Goal: Information Seeking & Learning: Learn about a topic

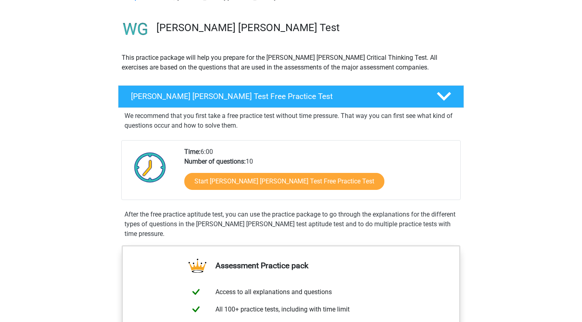
scroll to position [51, 0]
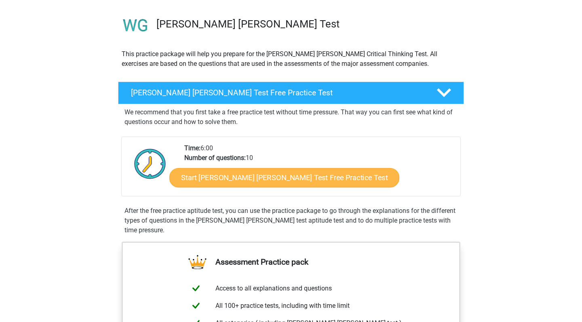
click at [220, 182] on link "Start Watson Glaser Test Free Practice Test" at bounding box center [284, 177] width 230 height 19
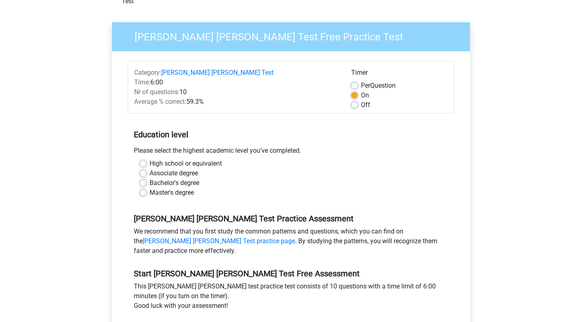
scroll to position [62, 0]
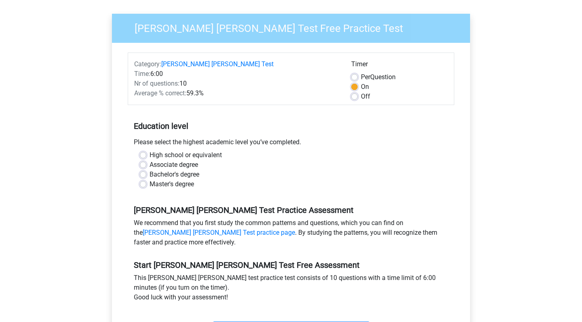
click at [149, 170] on label "Bachelor's degree" at bounding box center [174, 175] width 50 height 10
click at [142, 170] on input "Bachelor's degree" at bounding box center [143, 174] width 6 height 8
radio input "true"
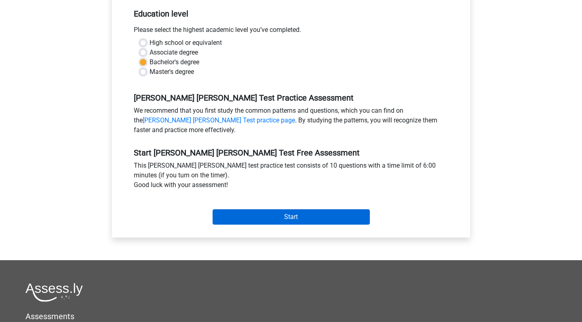
click at [289, 209] on input "Start" at bounding box center [290, 216] width 157 height 15
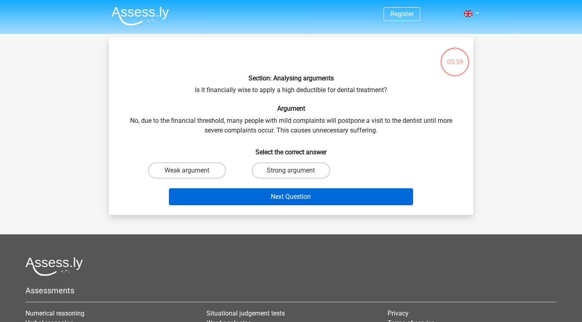
click at [294, 197] on button "Next Question" at bounding box center [291, 196] width 244 height 17
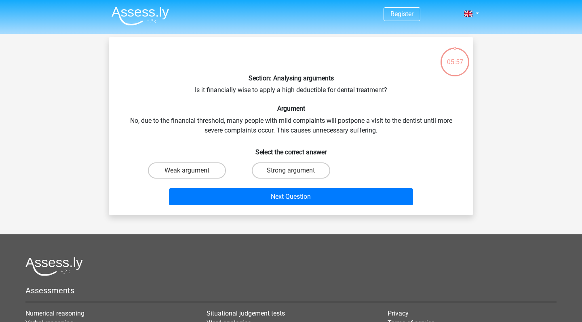
click at [377, 158] on div "Section: Analysing arguments Is it financially wise to apply a high deductible …" at bounding box center [291, 126] width 358 height 165
click at [207, 171] on label "Weak argument" at bounding box center [187, 170] width 78 height 16
click at [192, 171] on input "Weak argument" at bounding box center [189, 172] width 5 height 5
radio input "true"
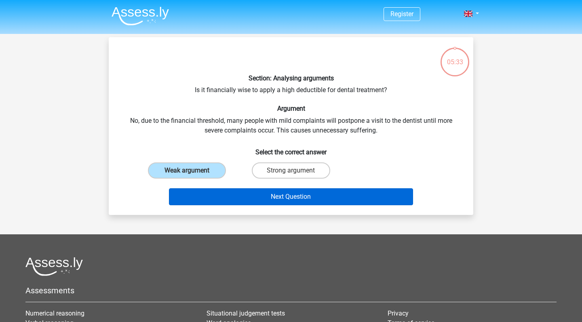
click at [227, 198] on button "Next Question" at bounding box center [291, 196] width 244 height 17
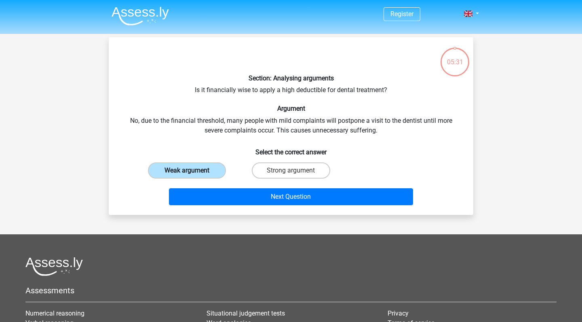
click at [202, 172] on label "Weak argument" at bounding box center [187, 170] width 78 height 16
click at [192, 172] on input "Weak argument" at bounding box center [189, 172] width 5 height 5
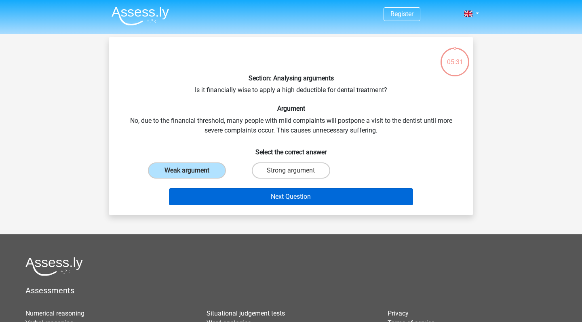
click at [229, 204] on button "Next Question" at bounding box center [291, 196] width 244 height 17
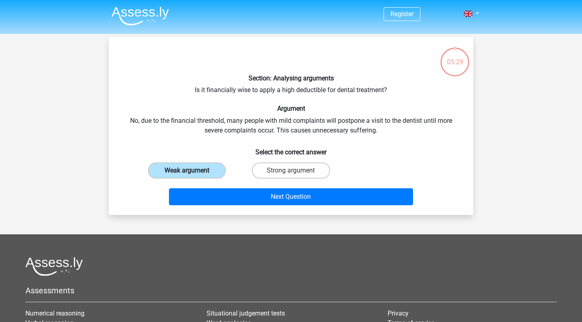
click at [189, 170] on label "Weak argument" at bounding box center [187, 170] width 78 height 16
click at [189, 170] on input "Weak argument" at bounding box center [189, 172] width 5 height 5
click at [189, 170] on label "Weak argument" at bounding box center [187, 170] width 78 height 16
click at [189, 170] on input "Weak argument" at bounding box center [189, 172] width 5 height 5
click at [223, 143] on h6 "Select the correct answer" at bounding box center [291, 149] width 338 height 14
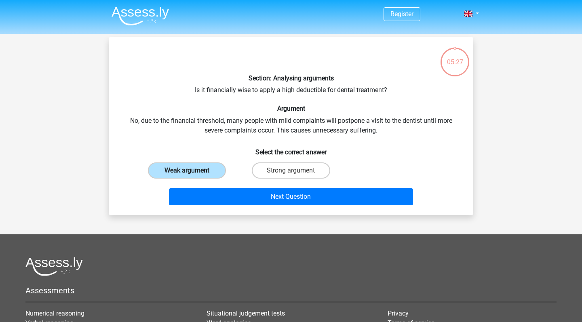
click at [214, 172] on label "Weak argument" at bounding box center [187, 170] width 78 height 16
click at [192, 172] on input "Weak argument" at bounding box center [189, 172] width 5 height 5
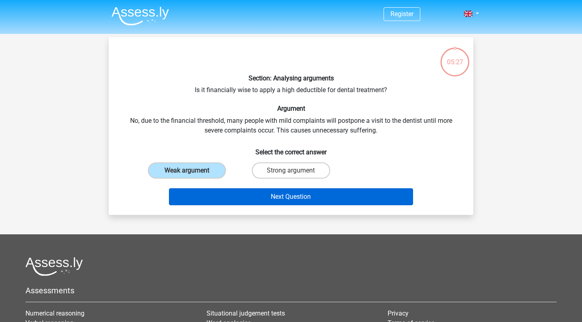
click at [237, 200] on button "Next Question" at bounding box center [291, 196] width 244 height 17
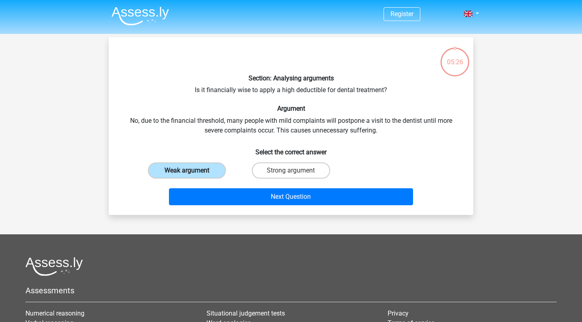
click at [192, 170] on label "Weak argument" at bounding box center [187, 170] width 78 height 16
click at [192, 170] on input "Weak argument" at bounding box center [189, 172] width 5 height 5
click at [192, 170] on label "Weak argument" at bounding box center [187, 170] width 78 height 16
click at [192, 170] on input "Weak argument" at bounding box center [189, 172] width 5 height 5
click at [192, 170] on label "Weak argument" at bounding box center [187, 170] width 78 height 16
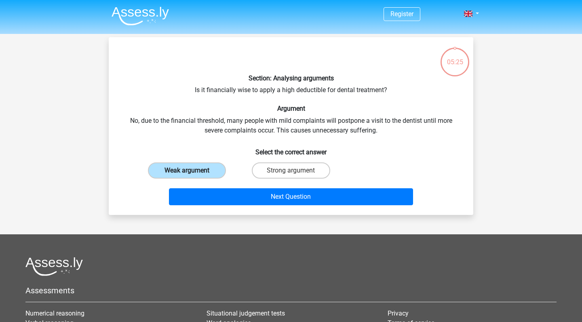
click at [192, 170] on input "Weak argument" at bounding box center [189, 172] width 5 height 5
click at [235, 172] on div "Strong argument" at bounding box center [186, 170] width 97 height 16
click at [257, 172] on label "Strong argument" at bounding box center [291, 170] width 78 height 16
click at [291, 172] on input "Strong argument" at bounding box center [293, 172] width 5 height 5
radio input "true"
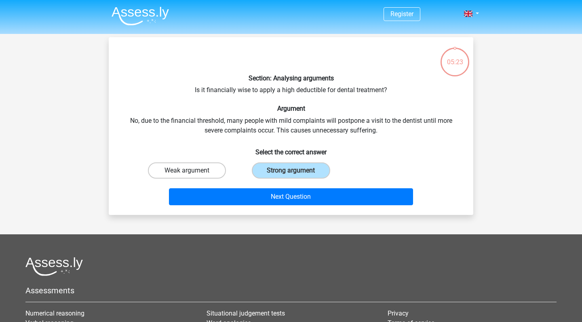
click at [208, 172] on label "Weak argument" at bounding box center [187, 170] width 78 height 16
click at [192, 172] on input "Weak argument" at bounding box center [189, 172] width 5 height 5
radio input "true"
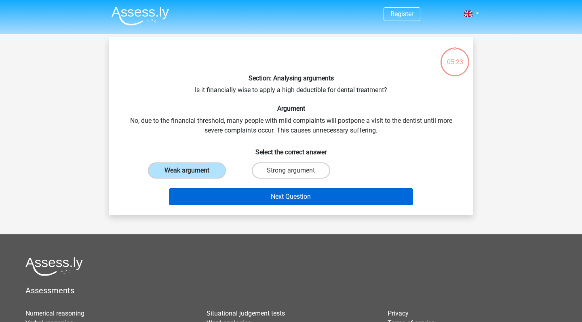
click at [229, 198] on button "Next Question" at bounding box center [291, 196] width 244 height 17
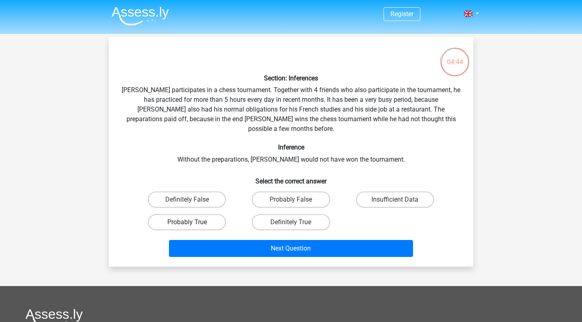
click at [206, 214] on label "Probably True" at bounding box center [187, 222] width 78 height 16
click at [192, 222] on input "Probably True" at bounding box center [189, 224] width 5 height 5
radio input "true"
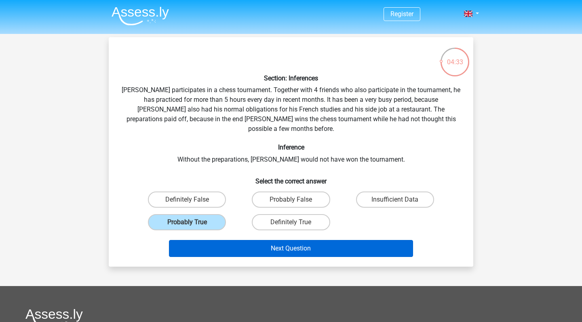
click at [250, 240] on button "Next Question" at bounding box center [291, 248] width 244 height 17
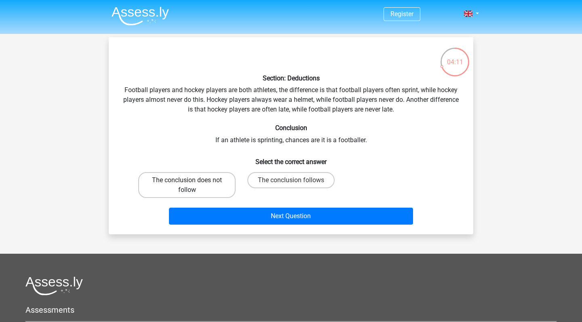
click at [216, 192] on label "The conclusion does not follow" at bounding box center [186, 185] width 97 height 26
click at [192, 185] on input "The conclusion does not follow" at bounding box center [189, 182] width 5 height 5
radio input "true"
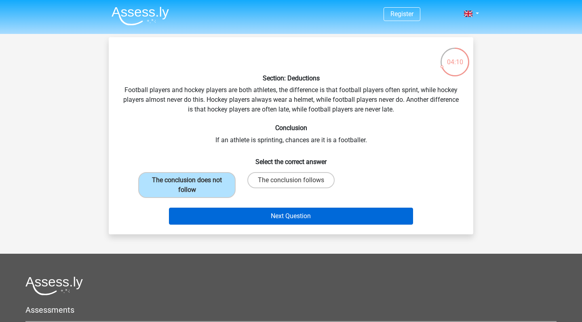
click at [226, 218] on button "Next Question" at bounding box center [291, 216] width 244 height 17
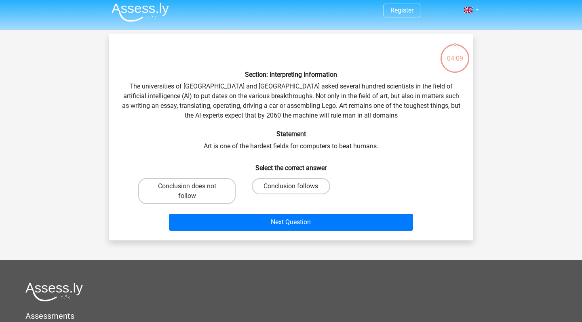
scroll to position [2, 0]
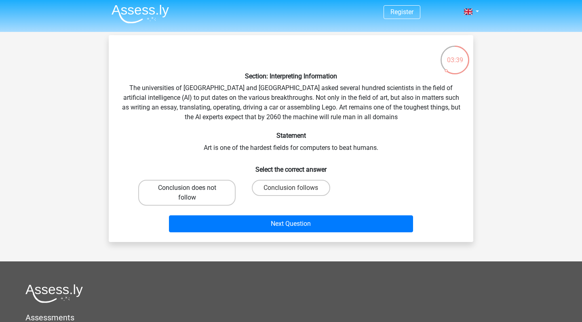
click at [223, 190] on label "Conclusion does not follow" at bounding box center [186, 193] width 97 height 26
click at [192, 190] on input "Conclusion does not follow" at bounding box center [189, 190] width 5 height 5
radio input "true"
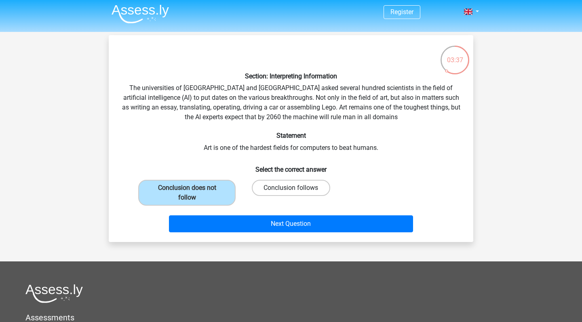
click at [289, 186] on label "Conclusion follows" at bounding box center [291, 188] width 78 height 16
click at [291, 188] on input "Conclusion follows" at bounding box center [293, 190] width 5 height 5
radio input "true"
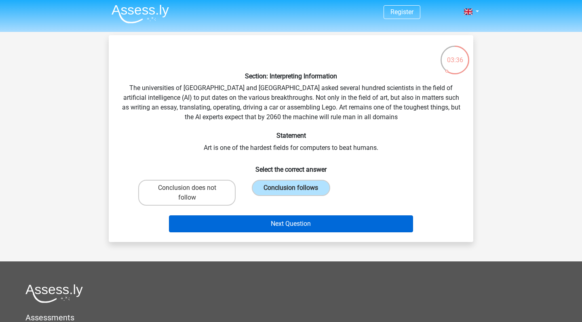
click at [289, 221] on button "Next Question" at bounding box center [291, 223] width 244 height 17
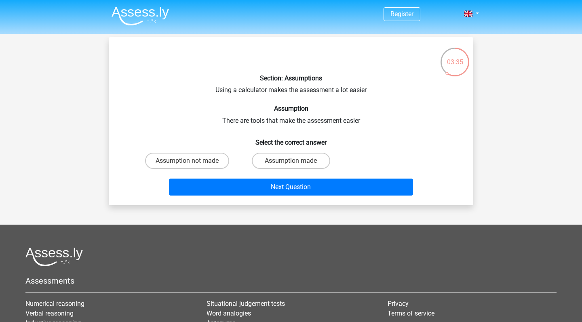
scroll to position [0, 0]
click at [209, 164] on label "Assumption not made" at bounding box center [187, 161] width 84 height 16
click at [192, 164] on input "Assumption not made" at bounding box center [189, 163] width 5 height 5
radio input "true"
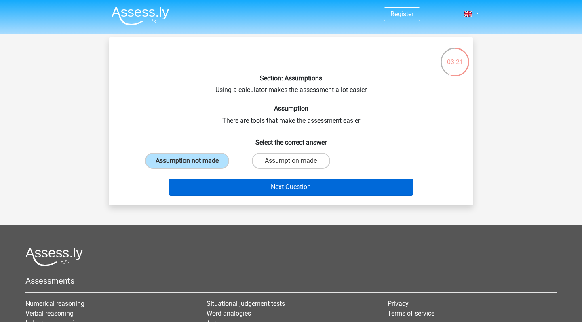
click at [228, 191] on button "Next Question" at bounding box center [291, 187] width 244 height 17
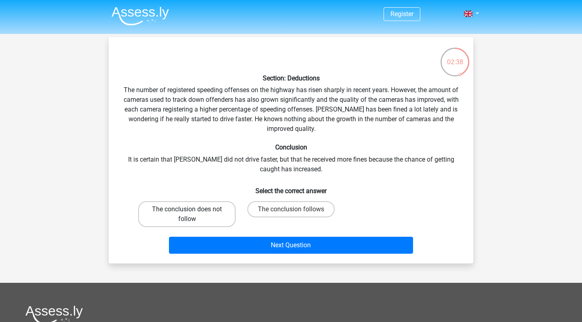
click at [223, 216] on label "The conclusion does not follow" at bounding box center [186, 214] width 97 height 26
click at [192, 214] on input "The conclusion does not follow" at bounding box center [189, 211] width 5 height 5
radio input "true"
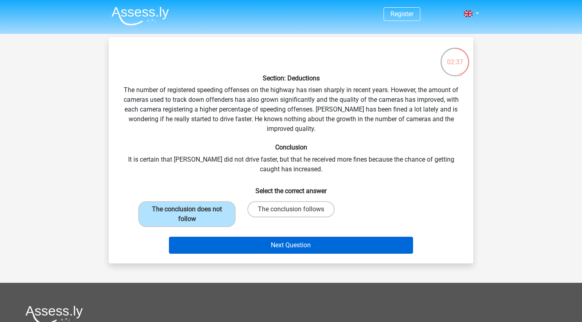
click at [237, 252] on button "Next Question" at bounding box center [291, 245] width 244 height 17
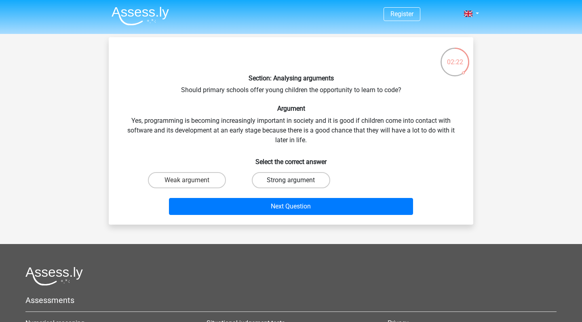
click at [278, 175] on label "Strong argument" at bounding box center [291, 180] width 78 height 16
click at [291, 180] on input "Strong argument" at bounding box center [293, 182] width 5 height 5
radio input "true"
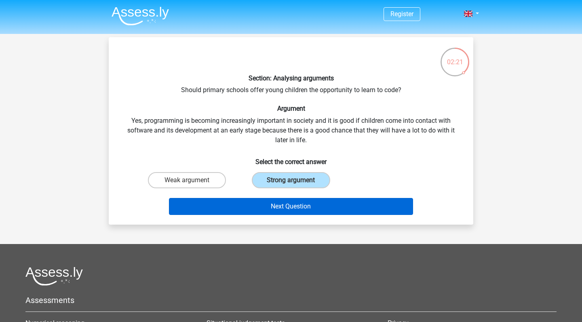
click at [284, 210] on button "Next Question" at bounding box center [291, 206] width 244 height 17
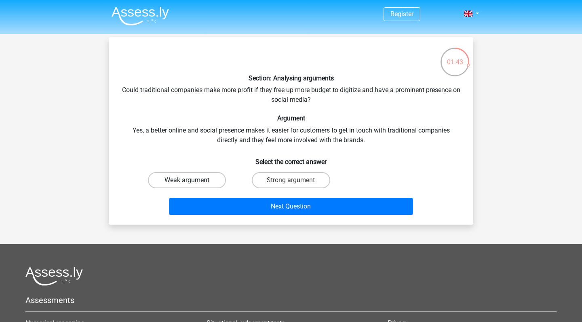
click at [210, 176] on label "Weak argument" at bounding box center [187, 180] width 78 height 16
click at [192, 180] on input "Weak argument" at bounding box center [189, 182] width 5 height 5
radio input "true"
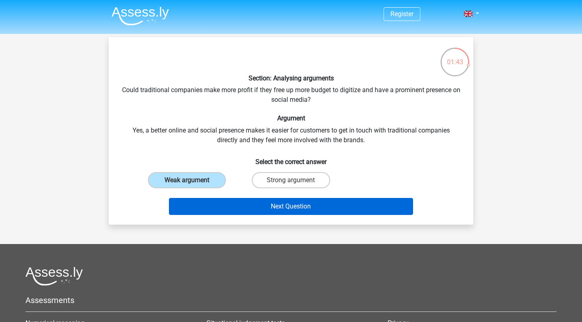
click at [240, 209] on button "Next Question" at bounding box center [291, 206] width 244 height 17
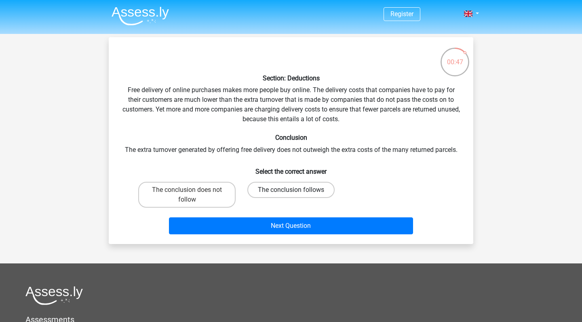
click at [281, 197] on label "The conclusion follows" at bounding box center [290, 190] width 87 height 16
click at [291, 195] on input "The conclusion follows" at bounding box center [293, 192] width 5 height 5
radio input "true"
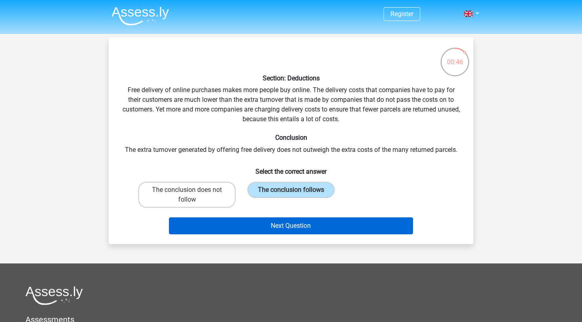
click at [282, 226] on button "Next Question" at bounding box center [291, 225] width 244 height 17
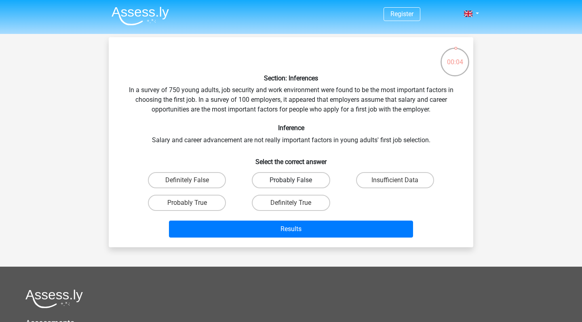
click at [318, 177] on label "Probably False" at bounding box center [291, 180] width 78 height 16
click at [296, 180] on input "Probably False" at bounding box center [293, 182] width 5 height 5
radio input "true"
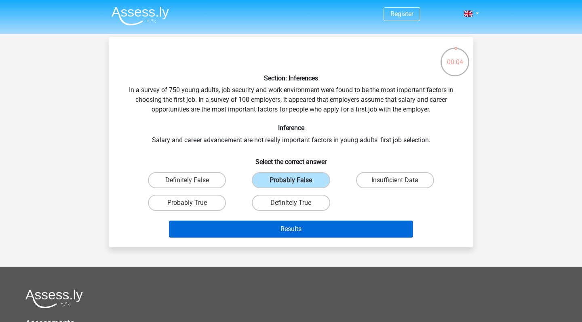
click at [335, 222] on button "Results" at bounding box center [291, 229] width 244 height 17
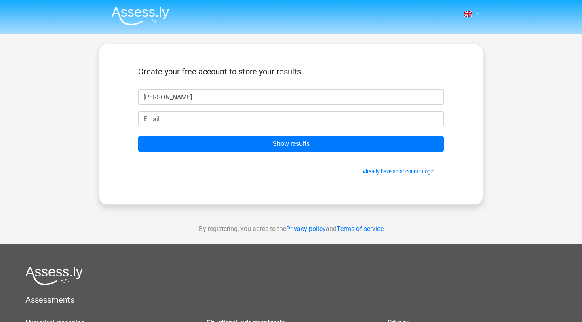
type input "Jagoda Szymczak"
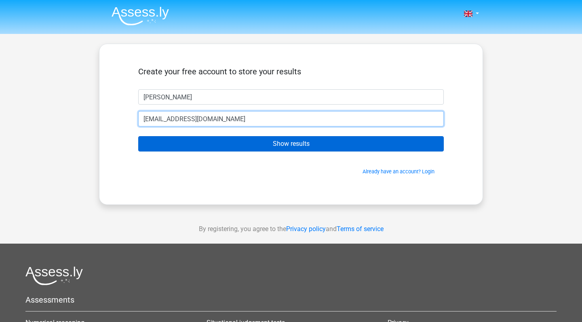
type input "zuzia.szymala123@gmail.com"
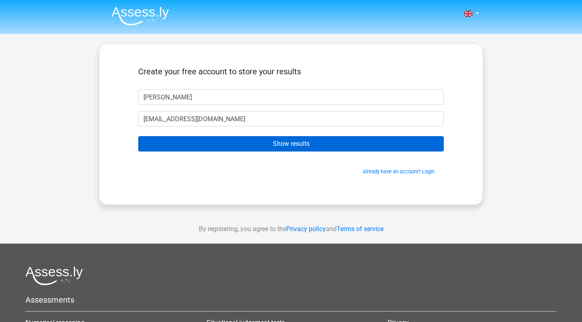
click at [382, 146] on input "Show results" at bounding box center [290, 143] width 305 height 15
